Goal: Task Accomplishment & Management: Manage account settings

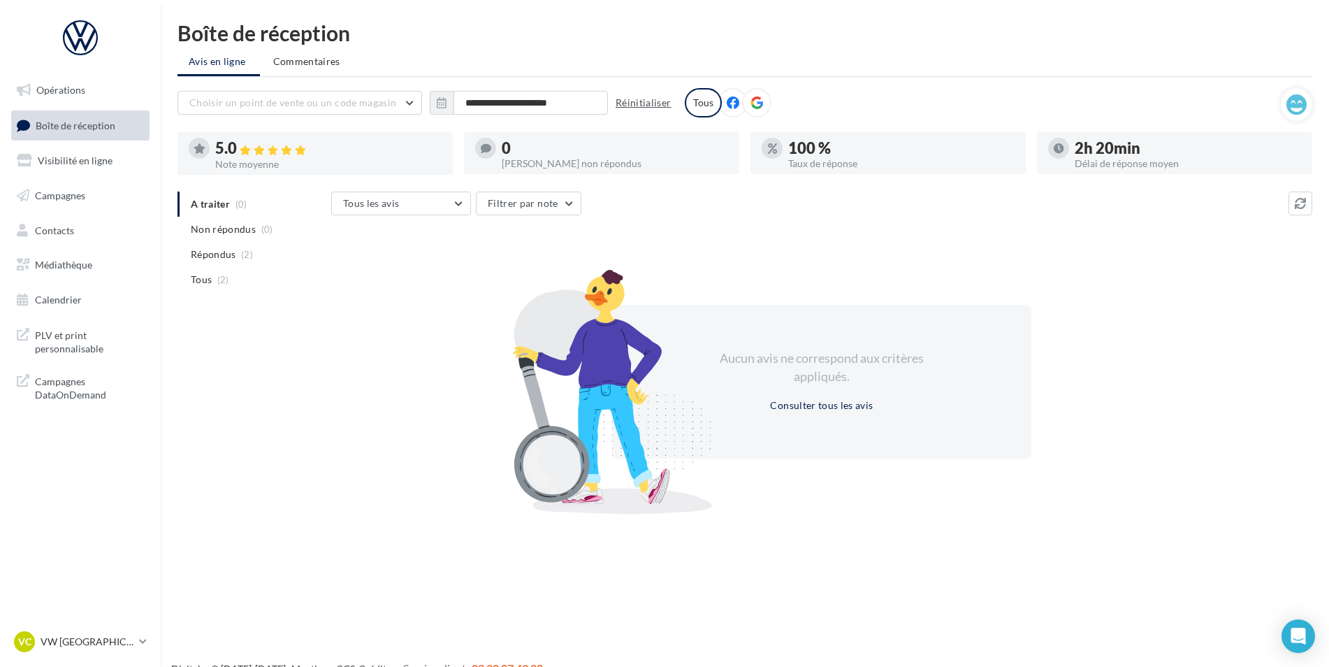
click at [636, 108] on button "Réinitialiser" at bounding box center [643, 102] width 67 height 17
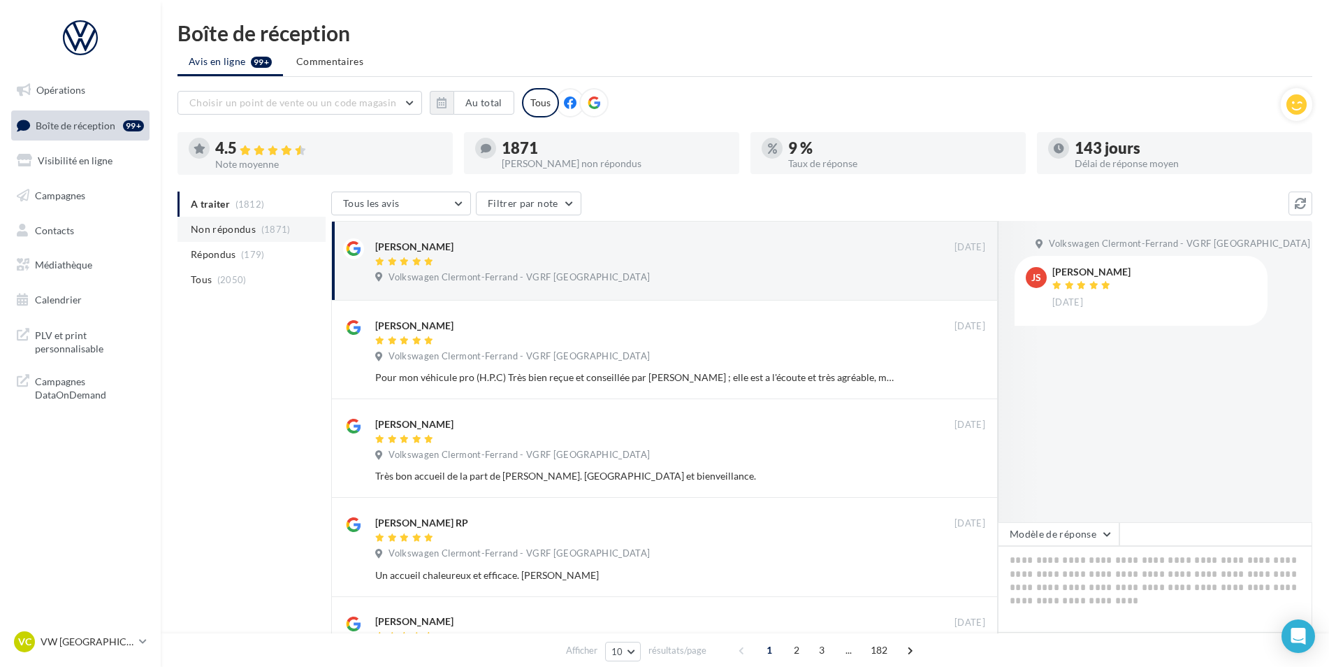
click at [248, 230] on span "Non répondus" at bounding box center [223, 229] width 65 height 14
click at [242, 209] on span "(1812)" at bounding box center [250, 203] width 29 height 11
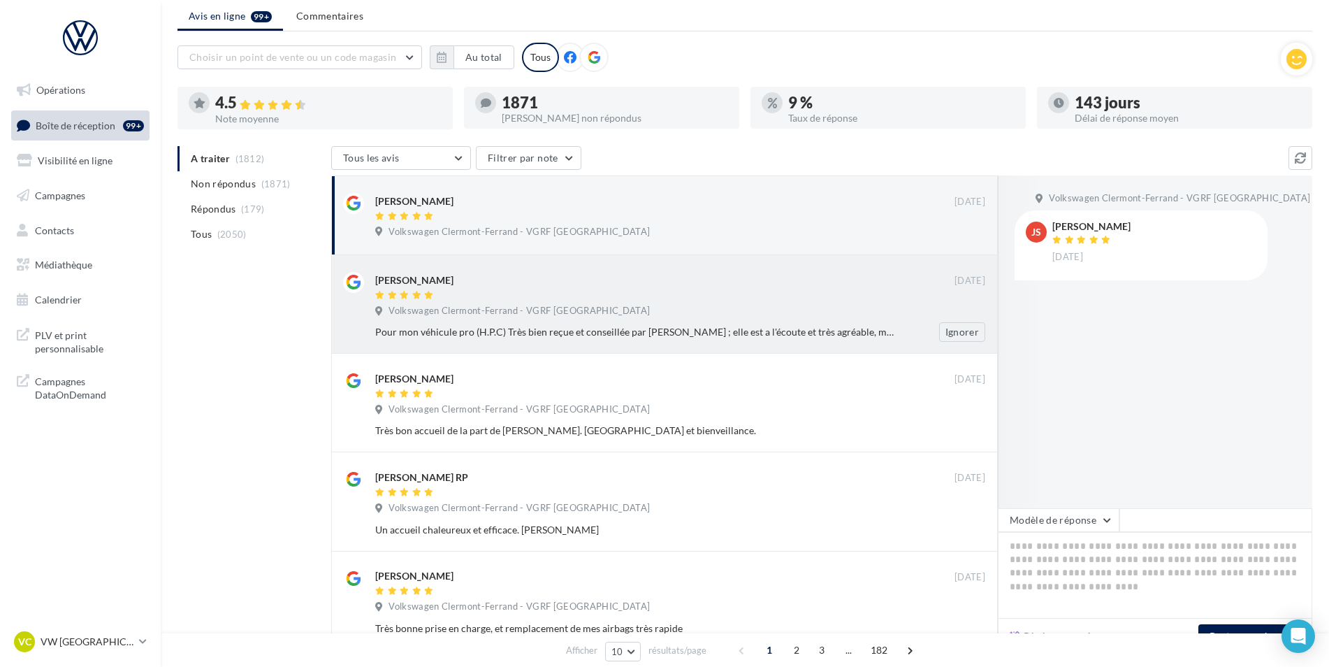
scroll to position [70, 0]
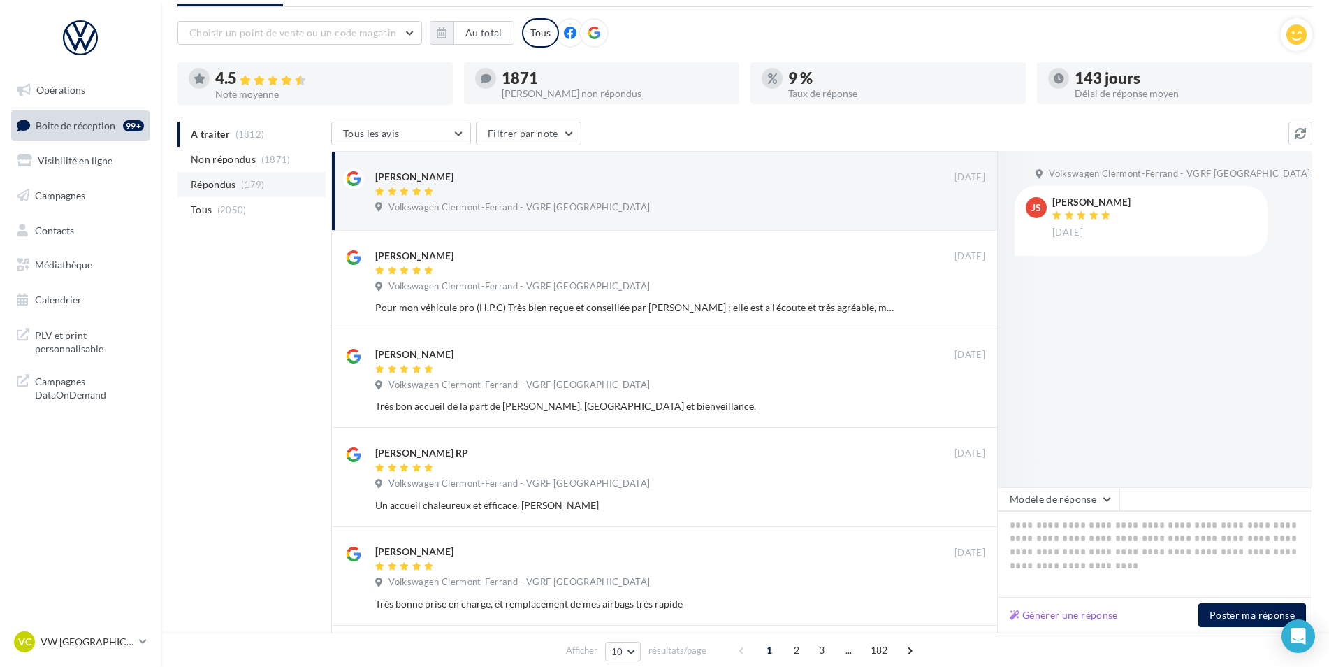
click at [256, 187] on span "(179)" at bounding box center [253, 184] width 24 height 11
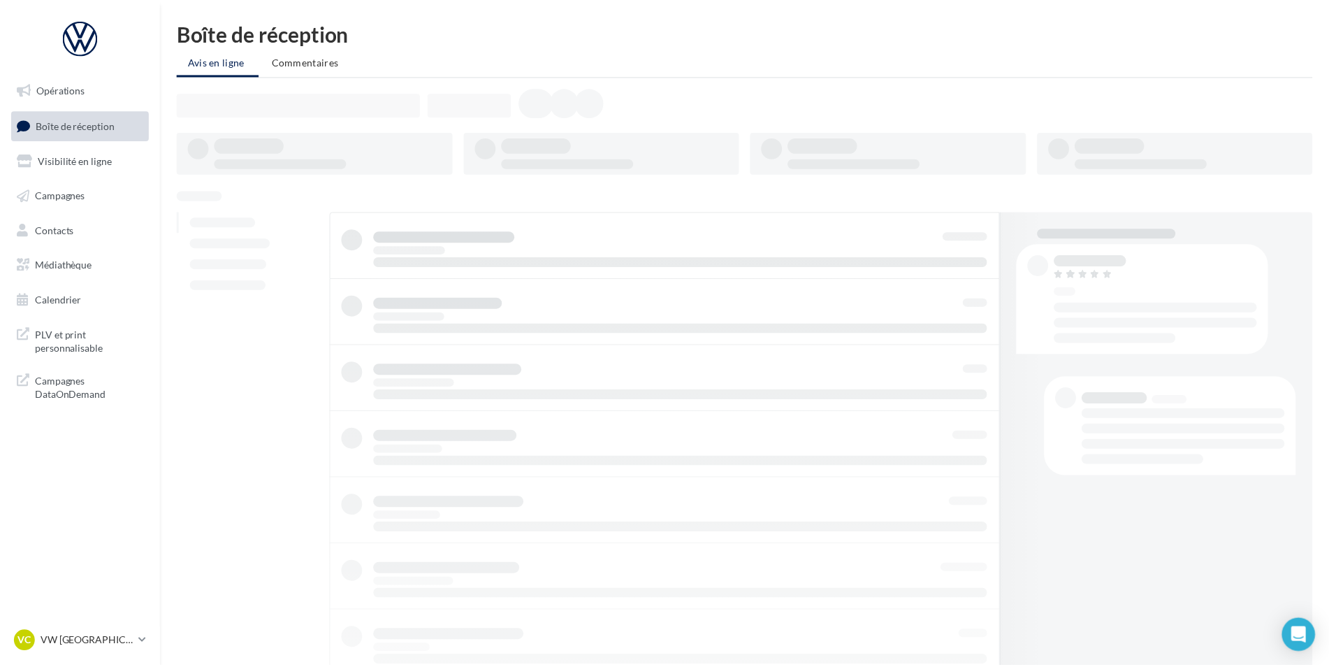
scroll to position [70, 0]
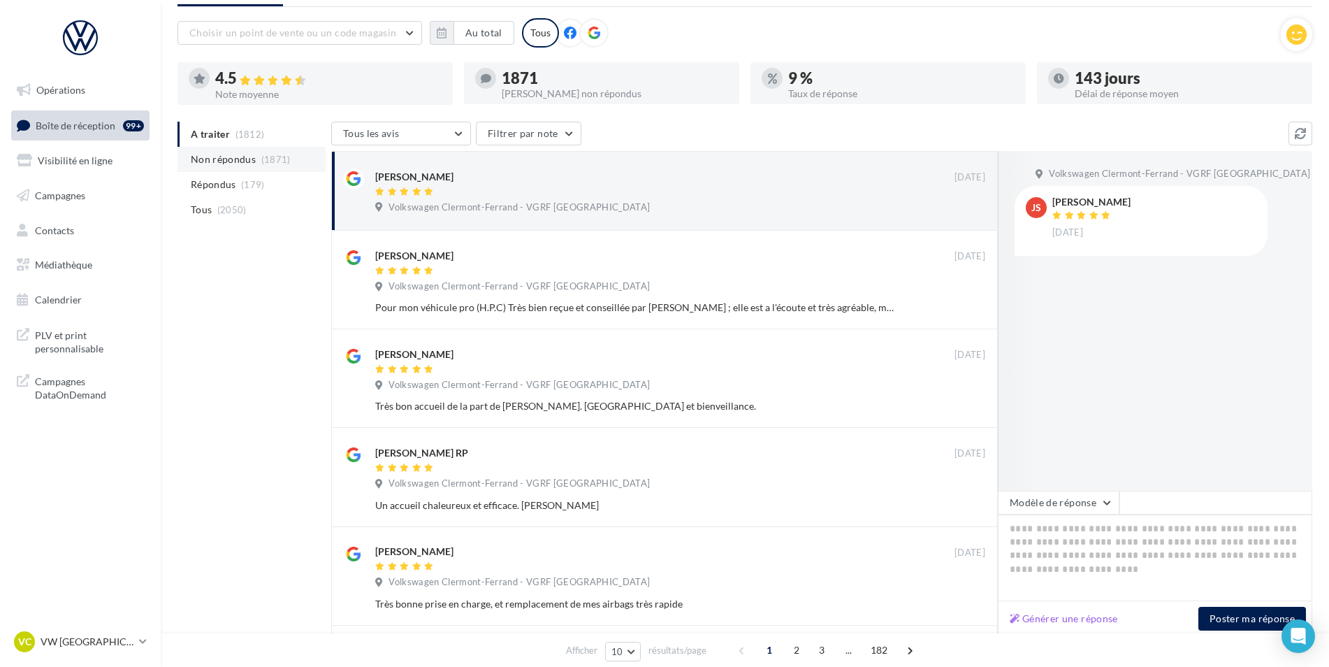
click at [277, 161] on span "(1871)" at bounding box center [275, 159] width 29 height 11
click at [271, 186] on li "Répondus (179)" at bounding box center [252, 184] width 148 height 25
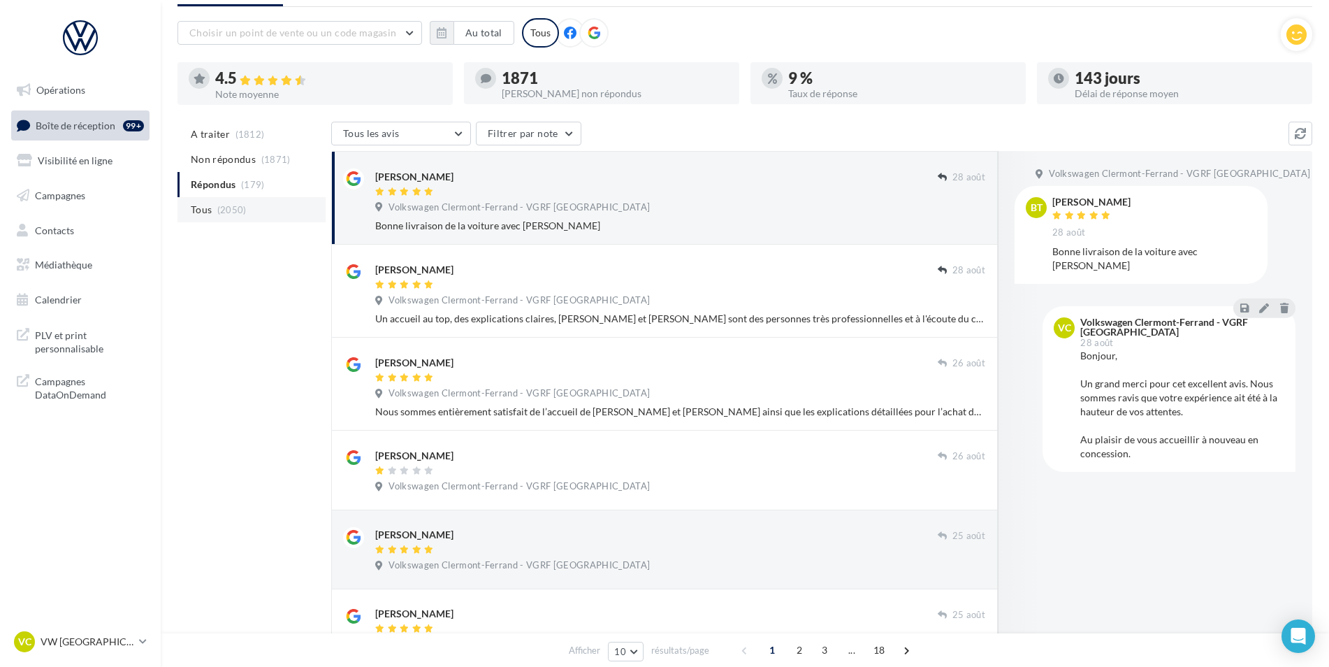
click at [268, 205] on li "Tous (2050)" at bounding box center [252, 209] width 148 height 25
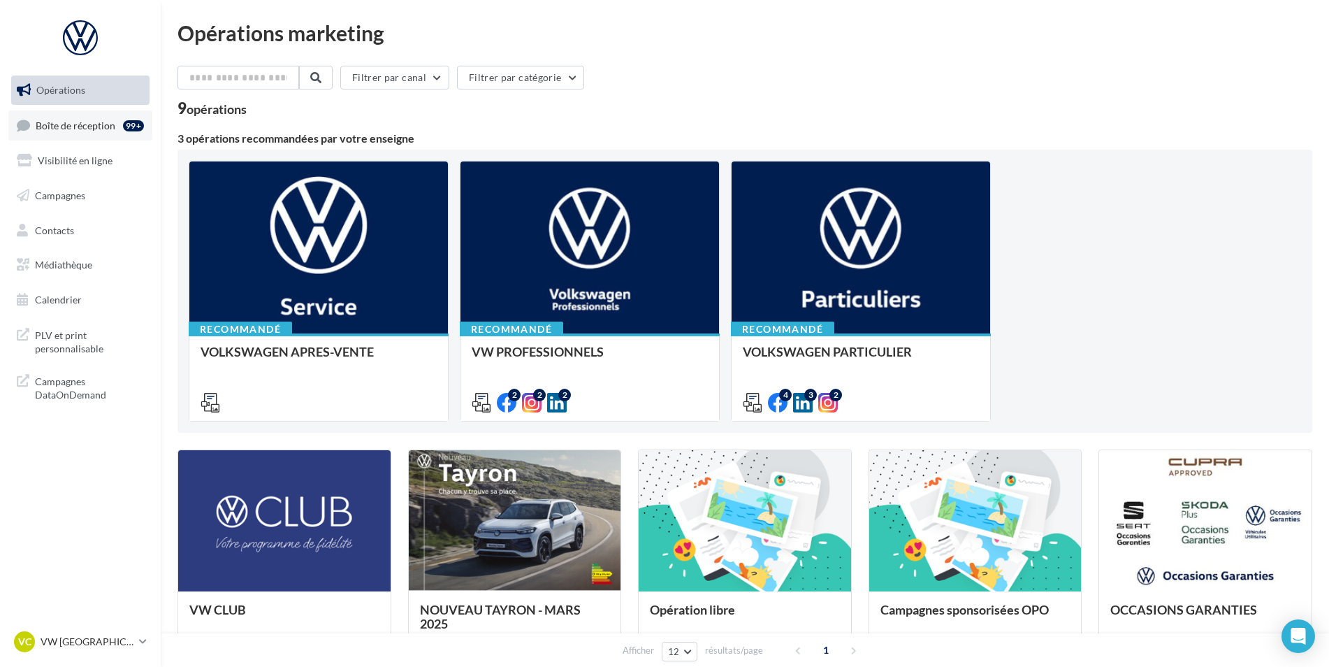
click at [93, 120] on span "Boîte de réception" at bounding box center [76, 125] width 80 height 12
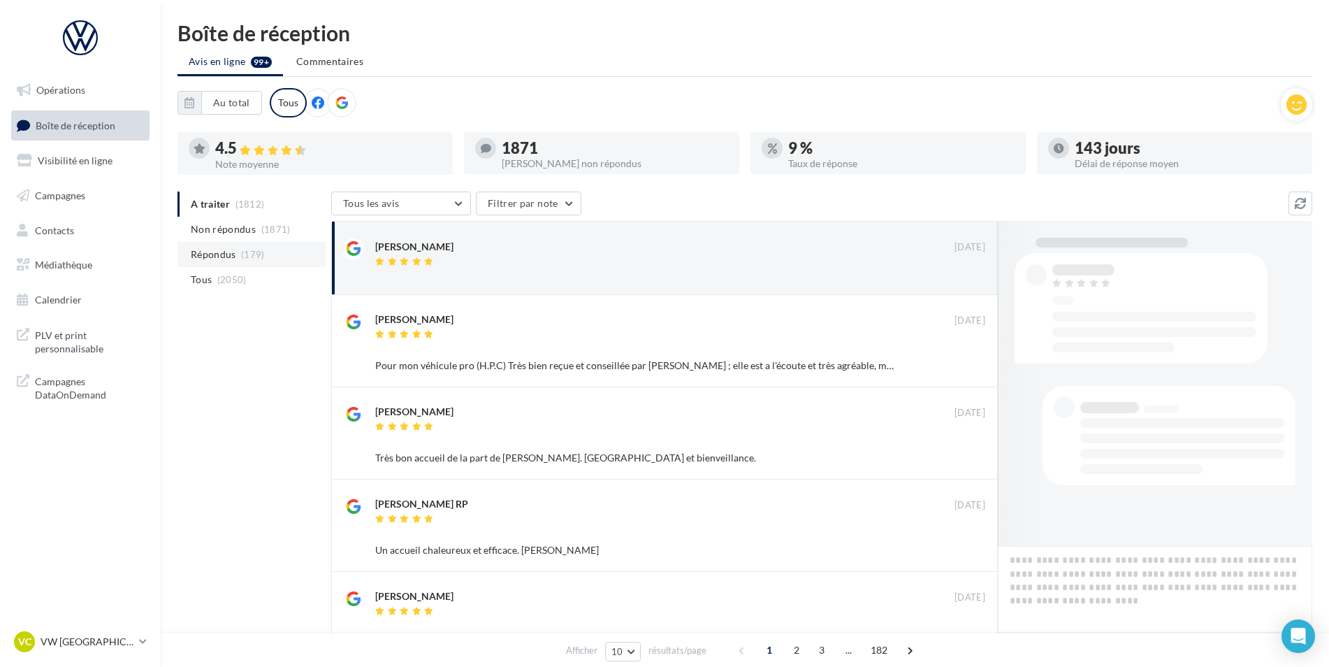
click at [251, 254] on span "(179)" at bounding box center [253, 254] width 24 height 11
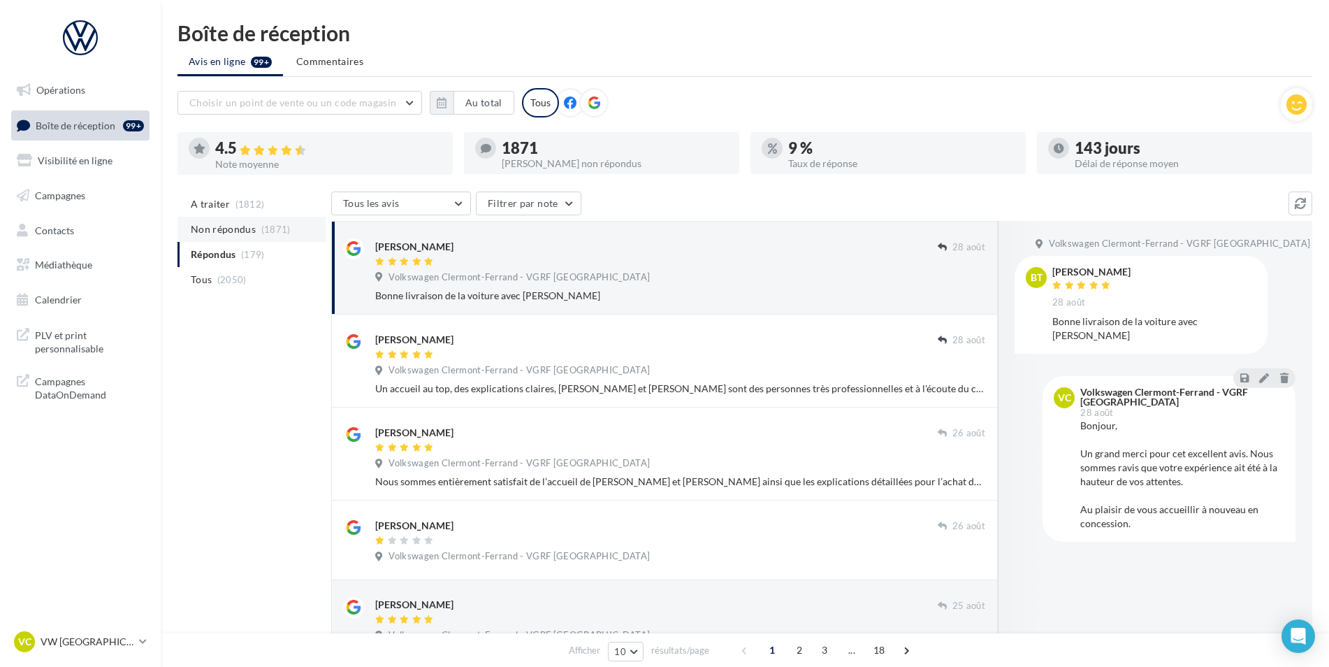
click at [230, 231] on span "Non répondus" at bounding box center [223, 229] width 65 height 14
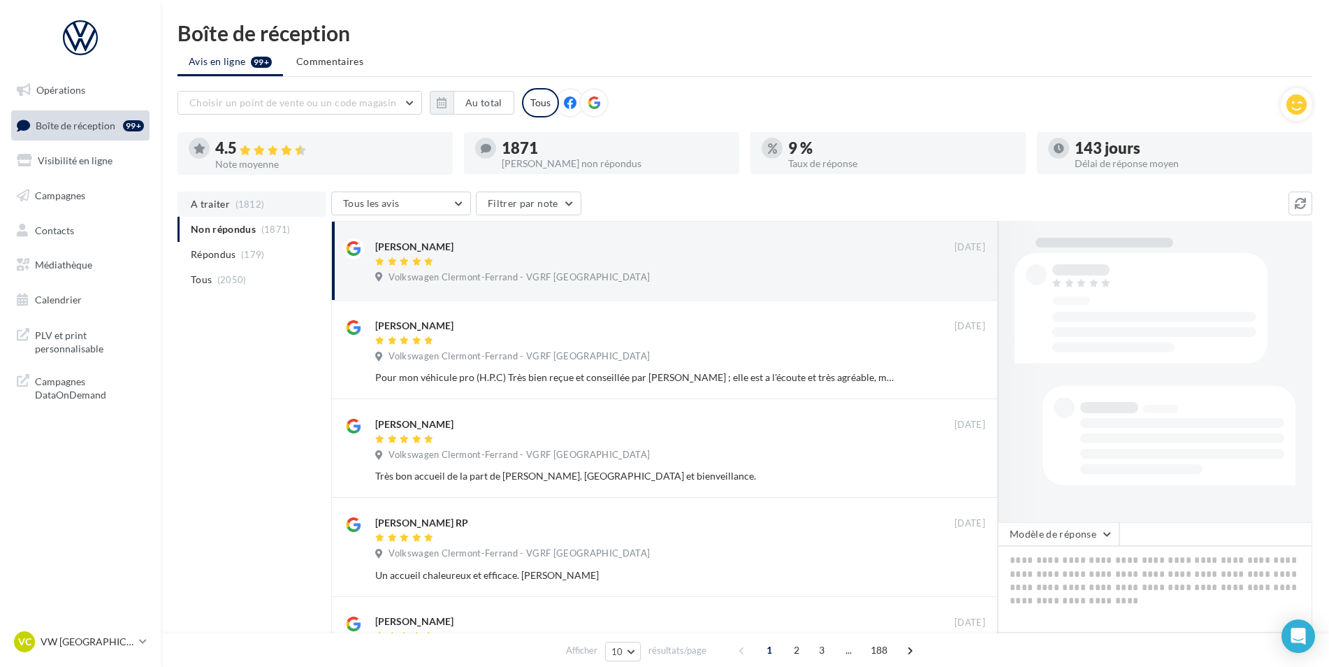
click at [244, 204] on span "(1812)" at bounding box center [250, 203] width 29 height 11
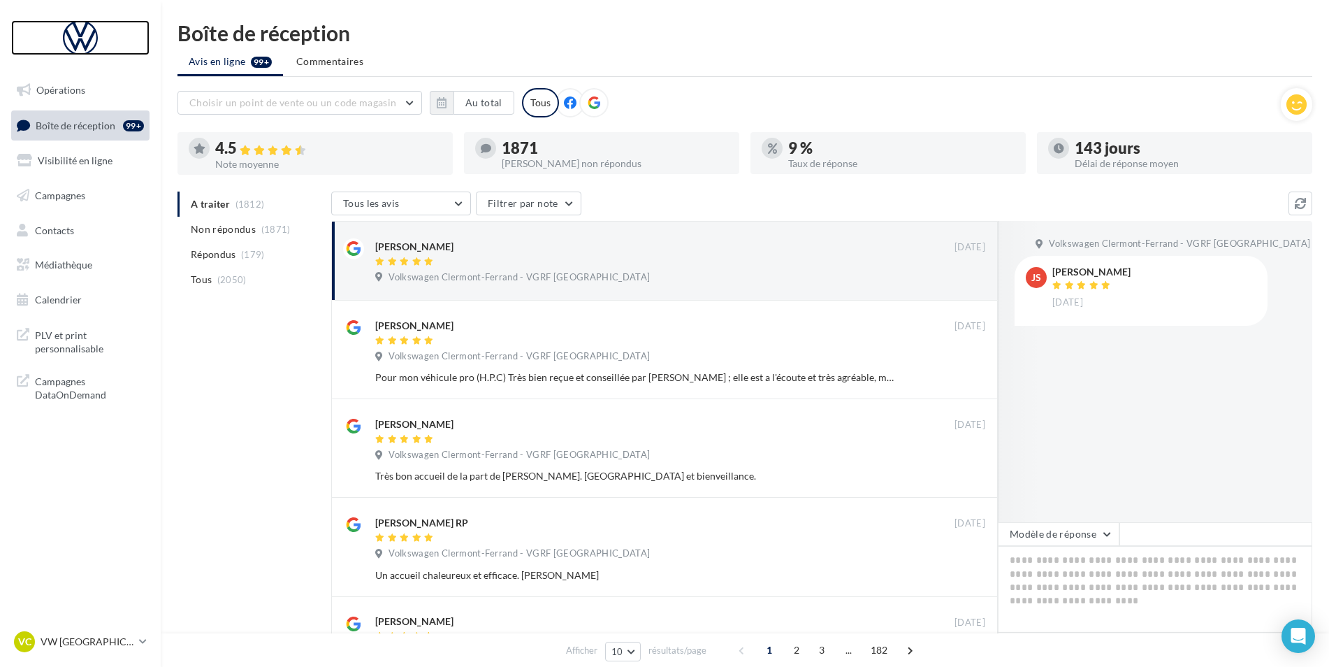
click at [85, 53] on div at bounding box center [80, 37] width 112 height 35
